Goal: Task Accomplishment & Management: Manage account settings

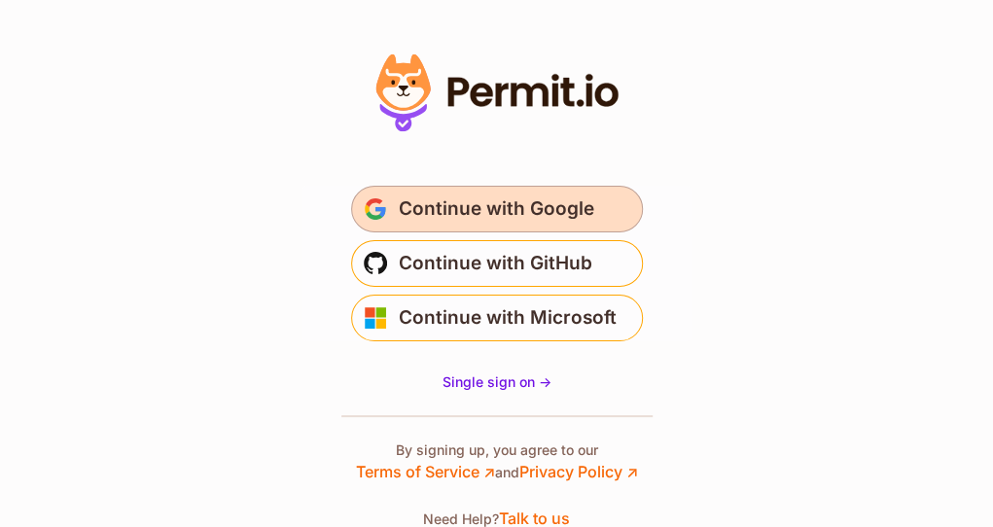
click at [534, 205] on span "Continue with Google" at bounding box center [496, 208] width 195 height 31
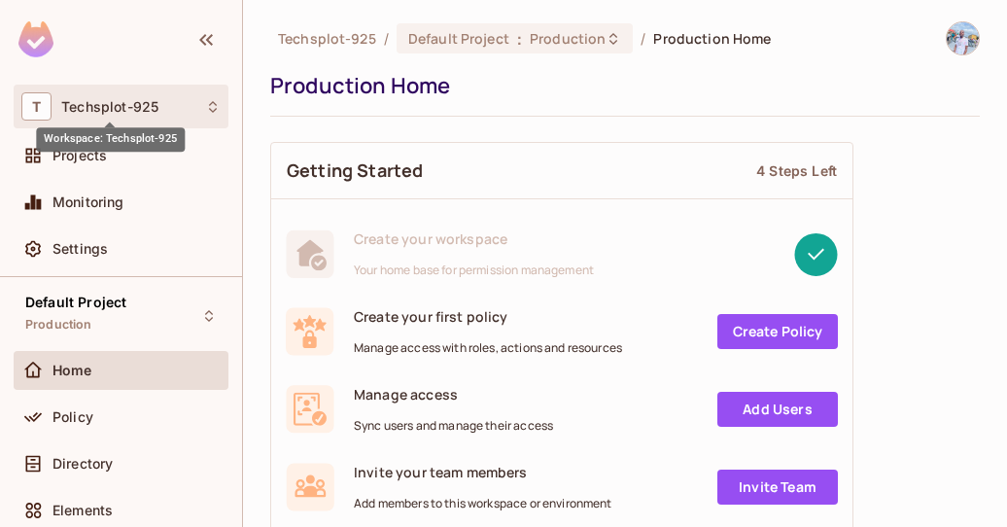
click at [139, 112] on span "Techsplot-925" at bounding box center [109, 107] width 97 height 16
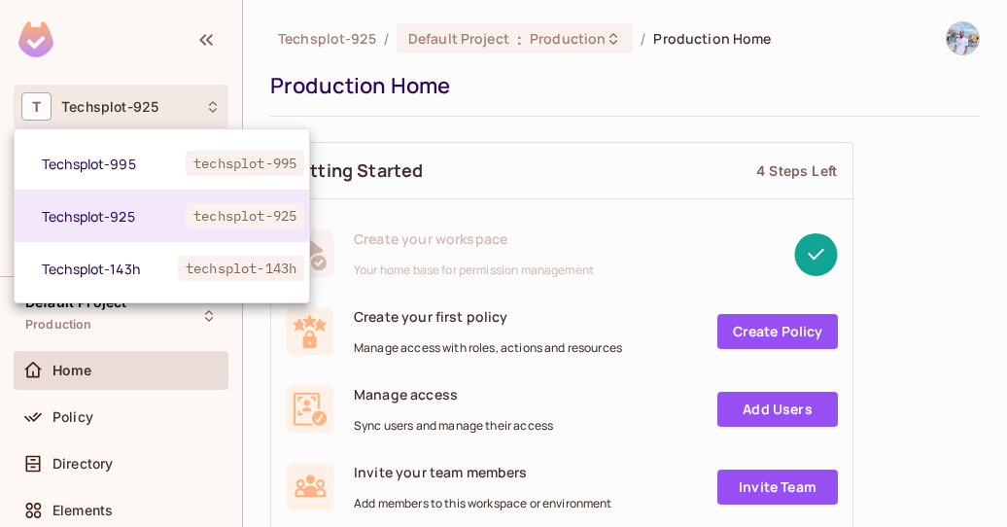
click at [137, 115] on div at bounding box center [503, 263] width 1007 height 527
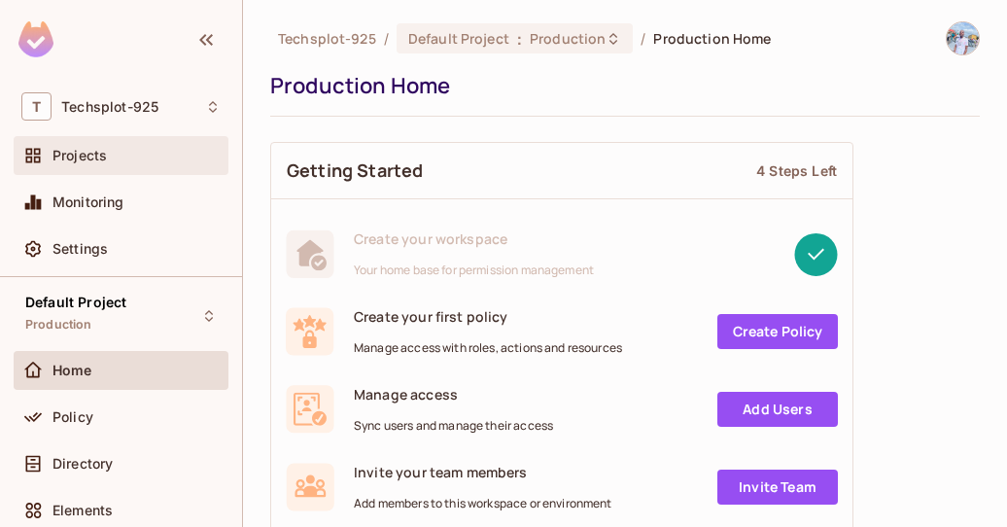
click at [112, 152] on div "Projects" at bounding box center [137, 156] width 168 height 16
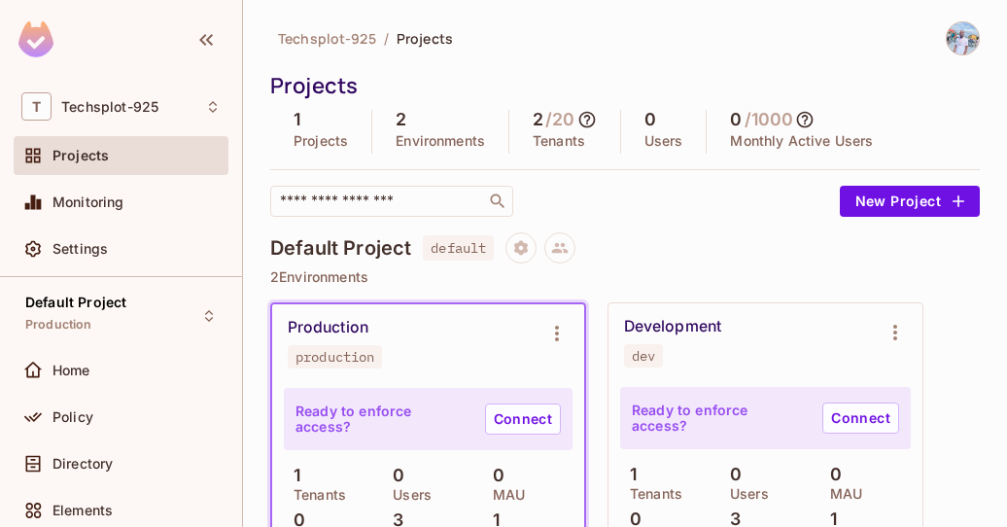
click at [947, 40] on img at bounding box center [963, 38] width 32 height 32
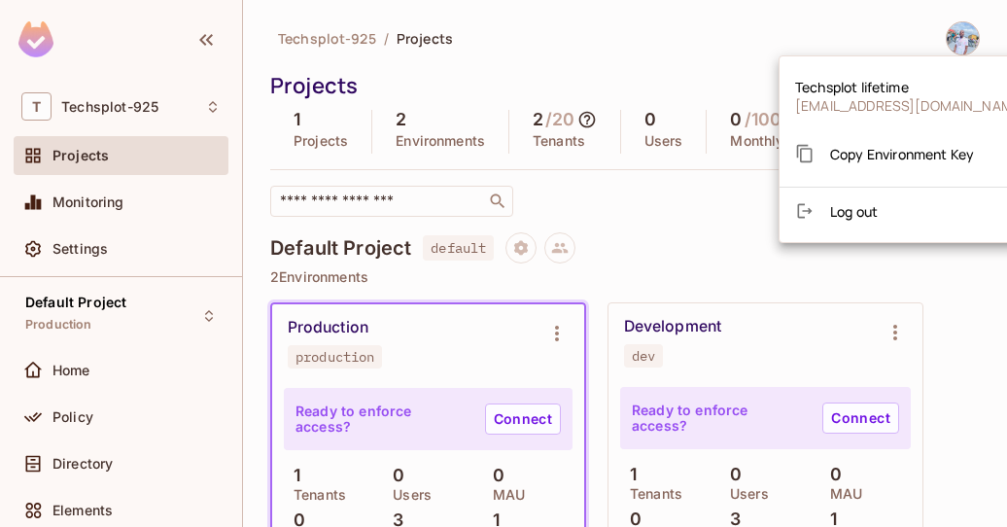
click at [841, 46] on div at bounding box center [503, 263] width 1007 height 527
